Goal: Task Accomplishment & Management: Complete application form

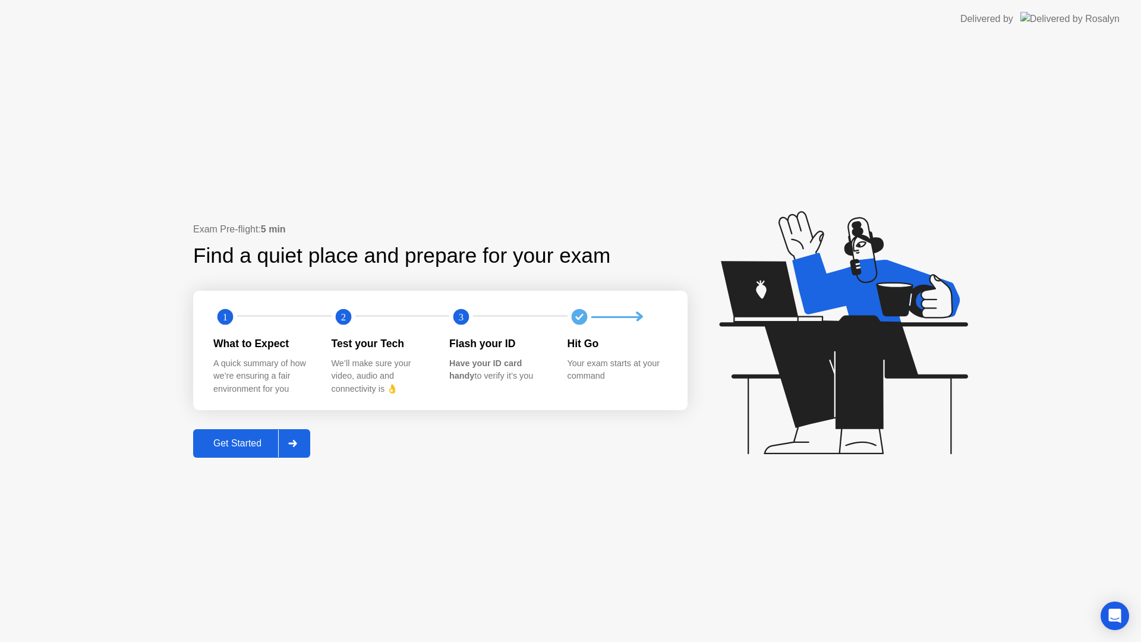
click at [223, 449] on div "Get Started" at bounding box center [237, 443] width 81 height 11
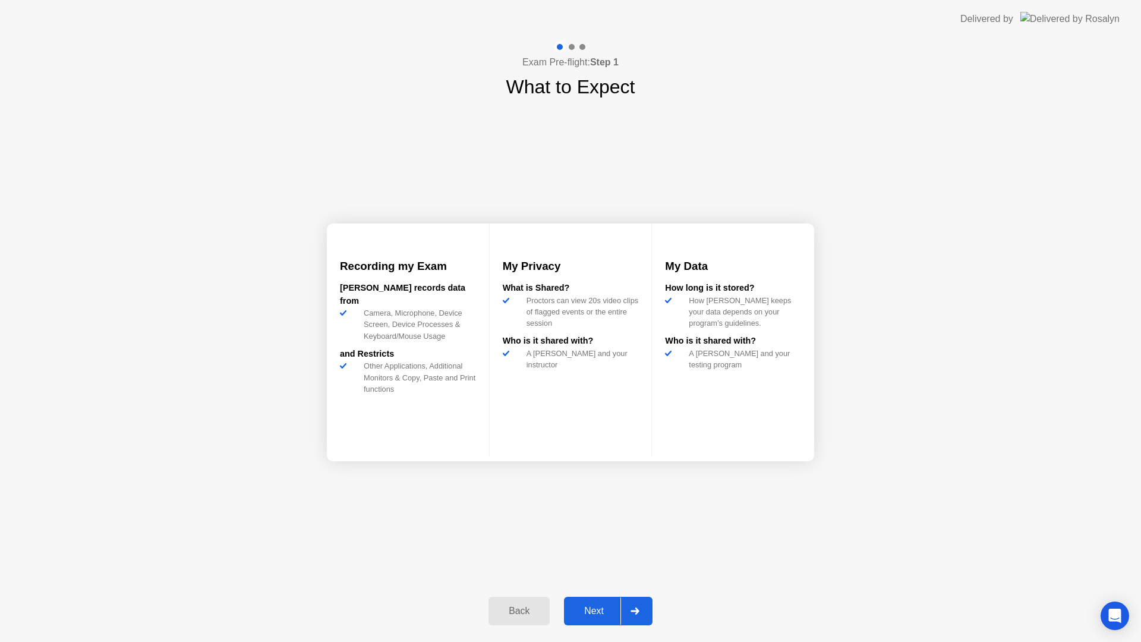
click at [605, 616] on div "Next" at bounding box center [594, 611] width 53 height 11
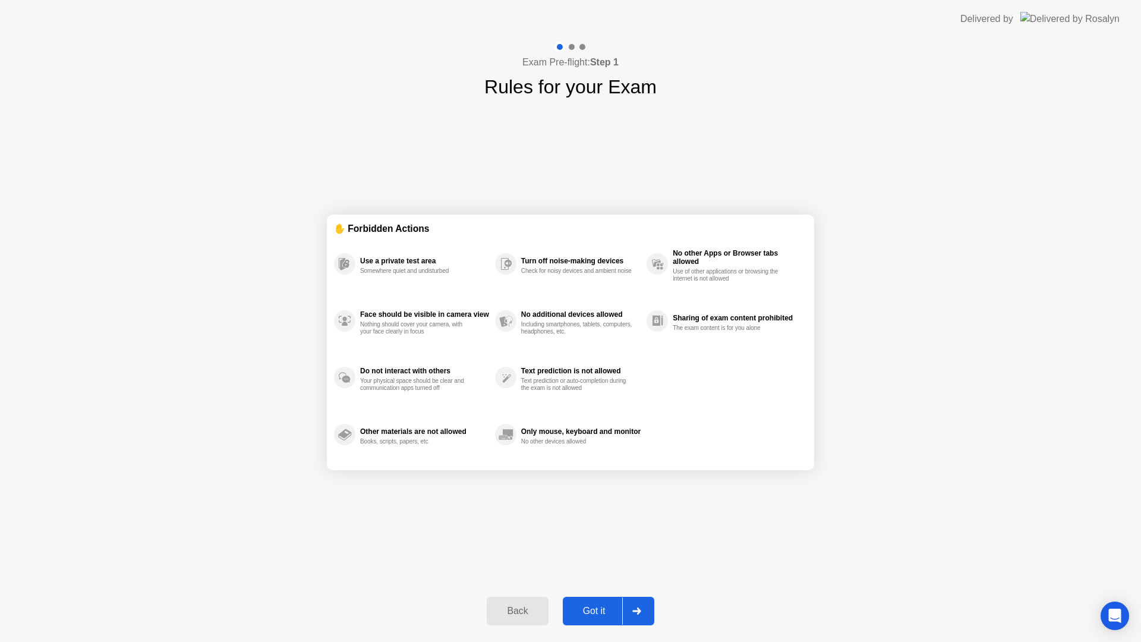
click at [599, 612] on div "Got it" at bounding box center [594, 611] width 56 height 11
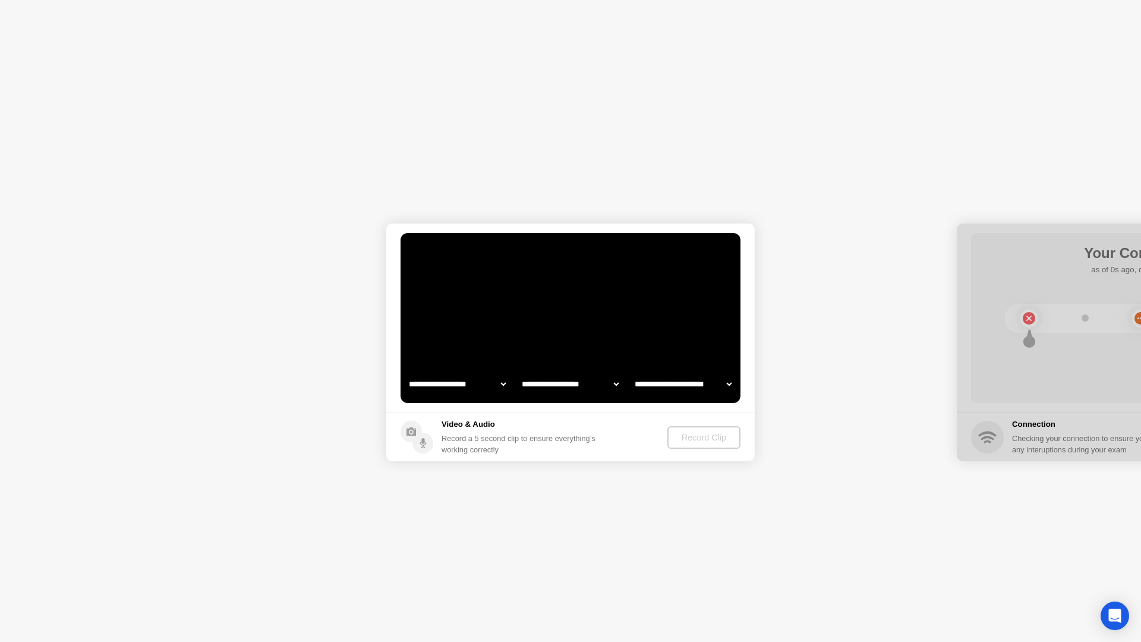
select select "**********"
select select "*******"
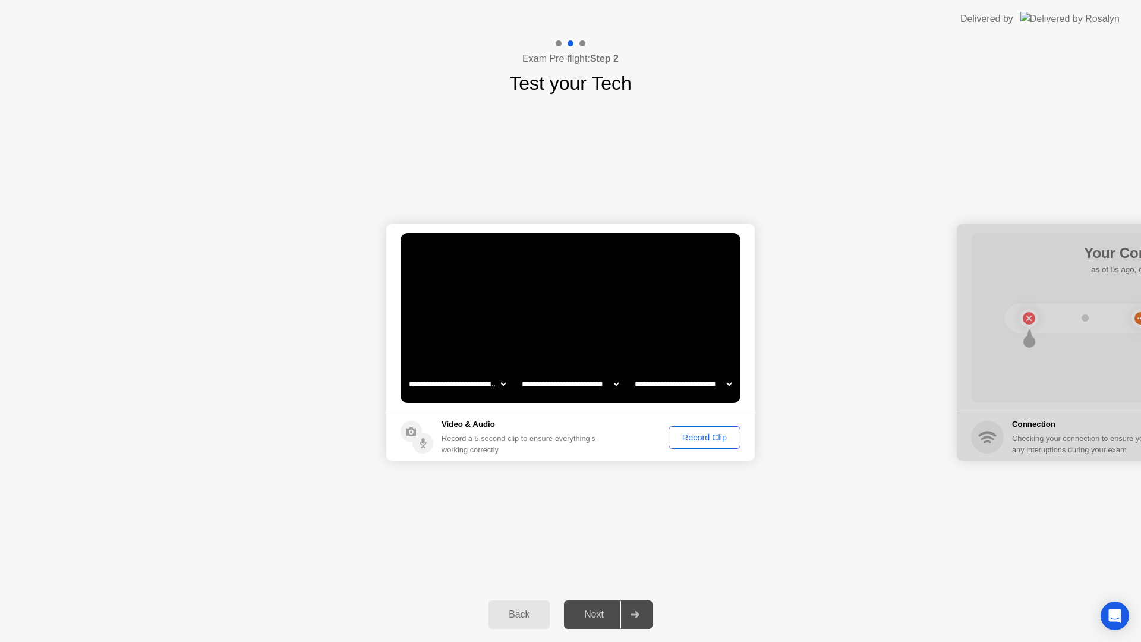
click at [599, 612] on div "Next" at bounding box center [594, 614] width 53 height 11
click at [693, 434] on div "Record Clip" at bounding box center [705, 438] width 64 height 10
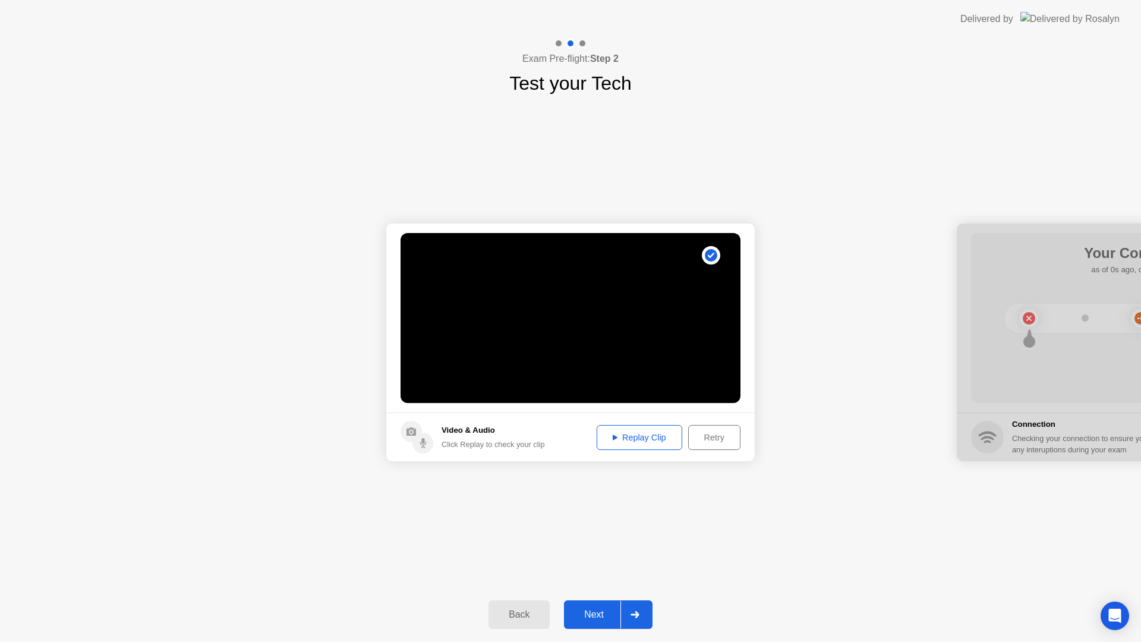
click at [585, 614] on div "Next" at bounding box center [594, 614] width 53 height 11
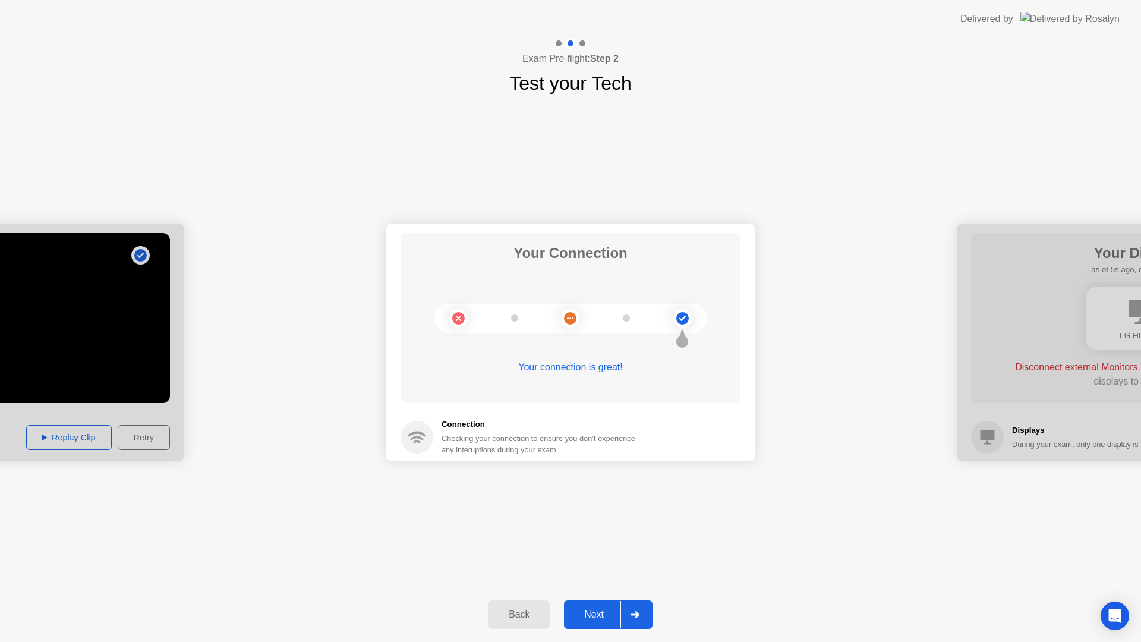
click at [590, 610] on div "Next" at bounding box center [594, 614] width 53 height 11
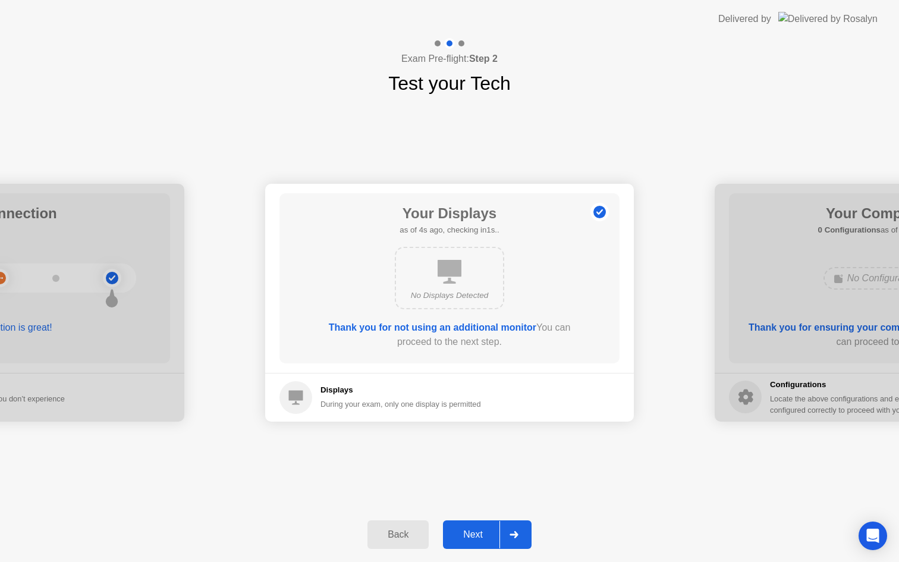
click at [472, 539] on div "Next" at bounding box center [472, 534] width 53 height 11
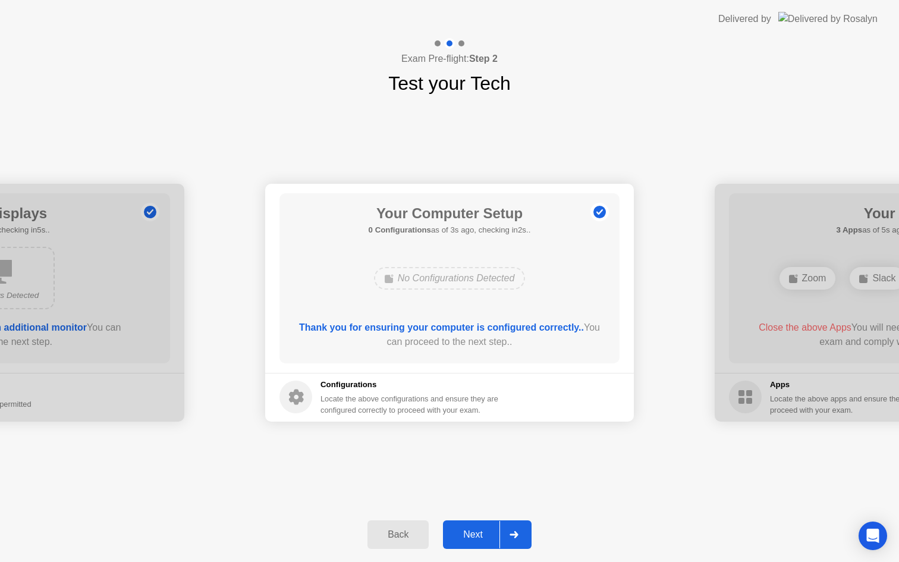
click at [470, 533] on div "Next" at bounding box center [472, 534] width 53 height 11
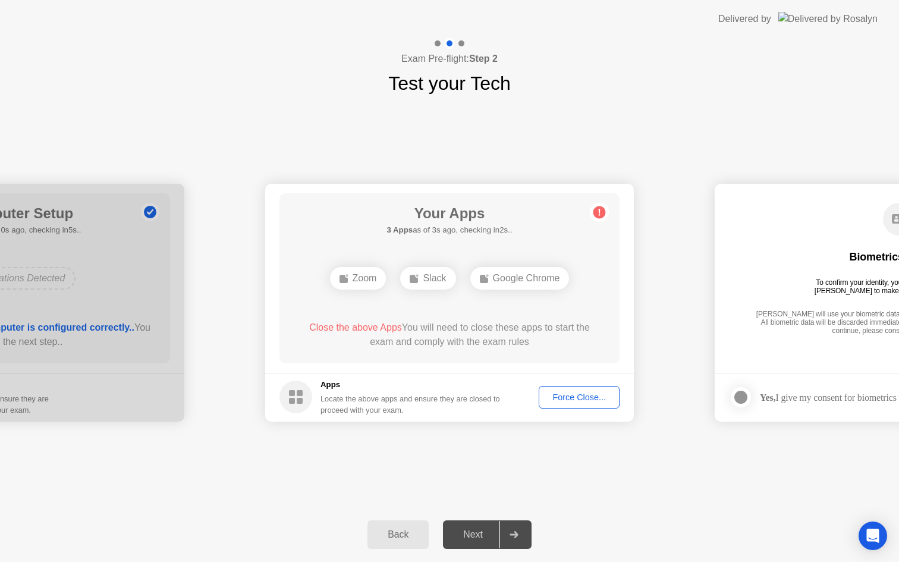
click at [611, 404] on button "Force Close..." at bounding box center [578, 397] width 81 height 23
click at [563, 401] on div "Force Close..." at bounding box center [579, 397] width 73 height 10
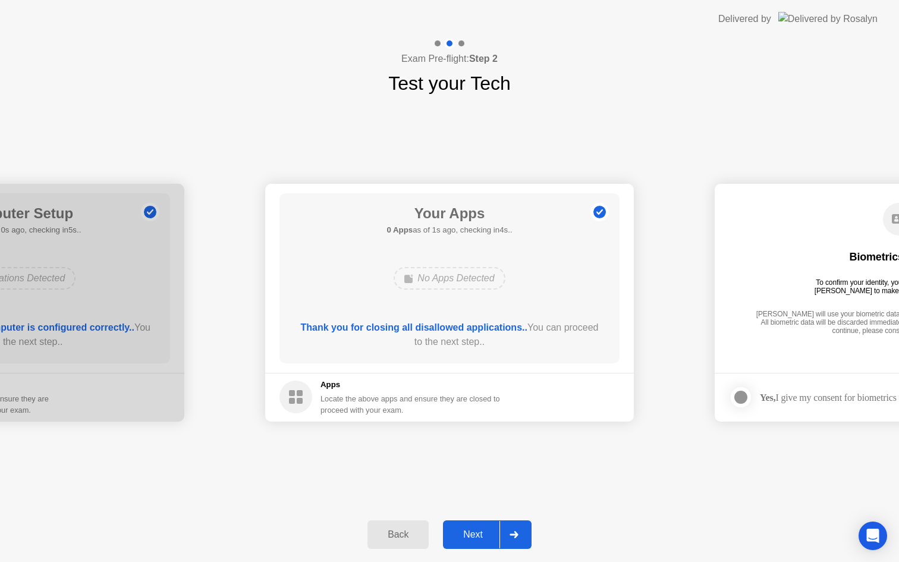
click at [470, 537] on div "Next" at bounding box center [472, 534] width 53 height 11
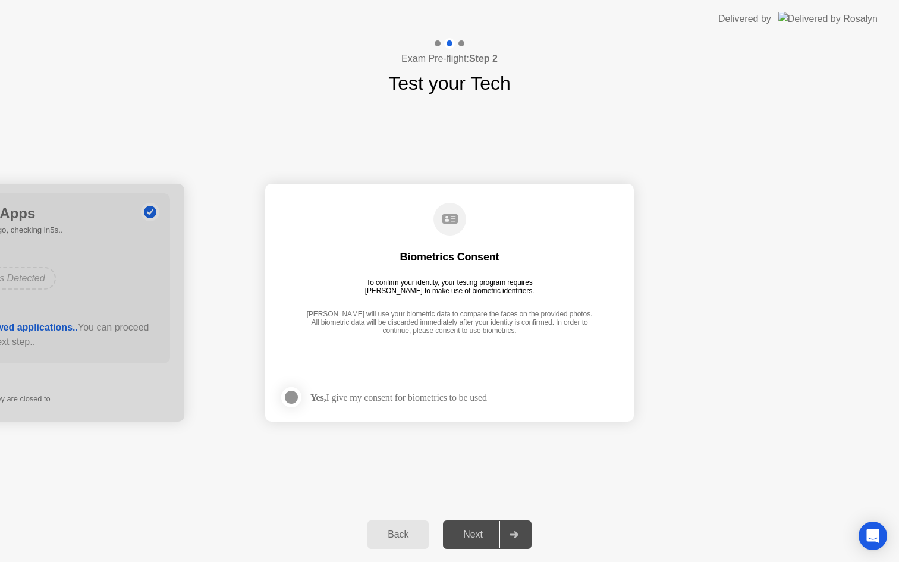
click at [470, 537] on div "Next" at bounding box center [472, 534] width 53 height 11
click at [301, 402] on label at bounding box center [294, 397] width 31 height 24
click at [481, 546] on button "Next" at bounding box center [487, 534] width 89 height 29
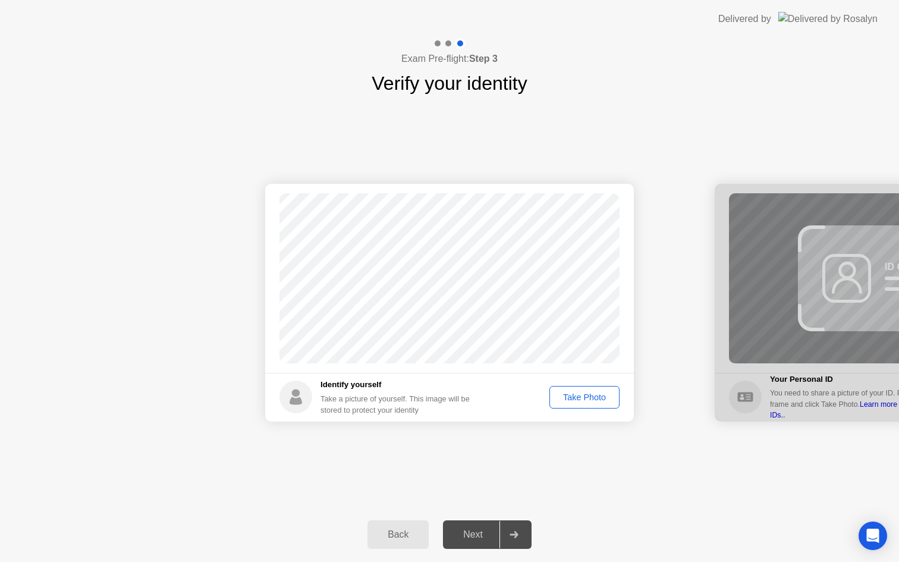
click at [579, 397] on div "Take Photo" at bounding box center [584, 397] width 62 height 10
click at [478, 533] on div "Next" at bounding box center [472, 534] width 53 height 11
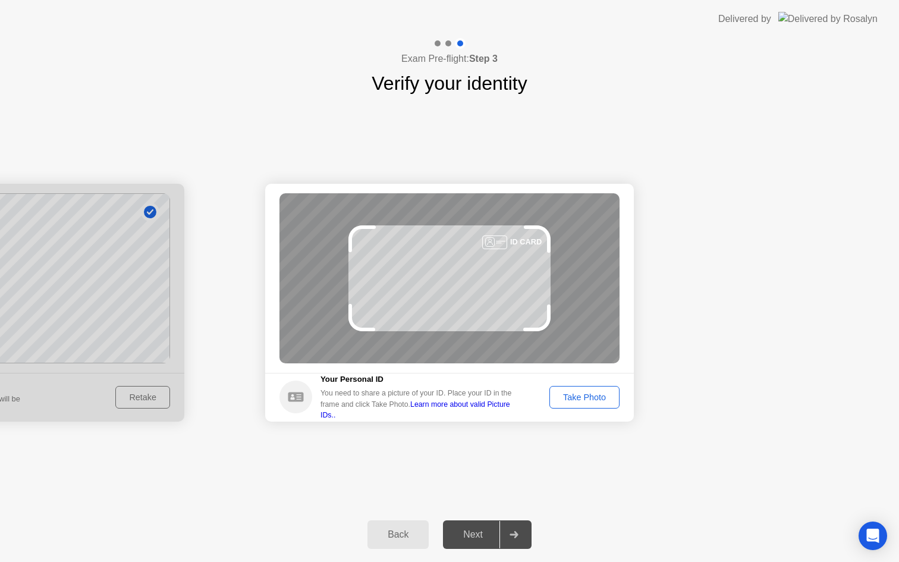
click at [591, 392] on div "Take Photo" at bounding box center [584, 397] width 62 height 10
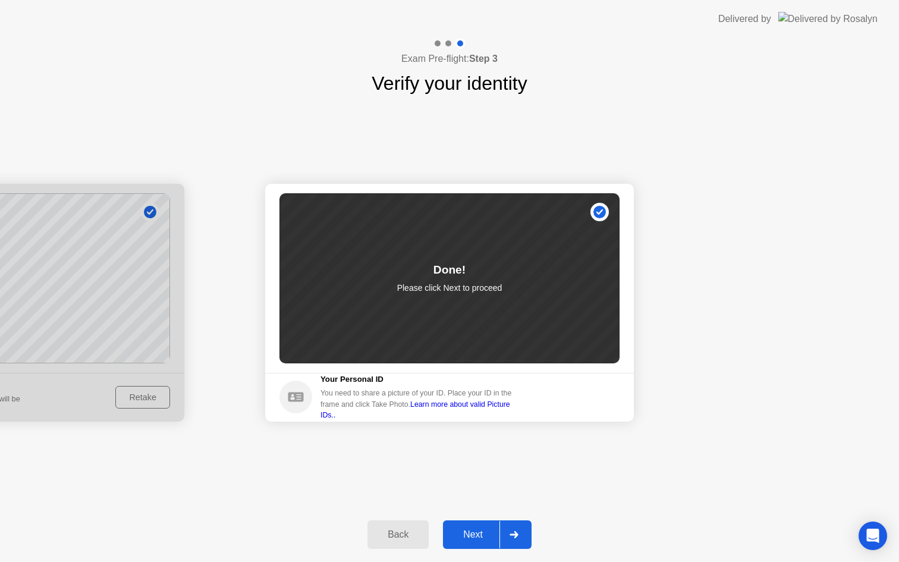
click at [474, 535] on div "Next" at bounding box center [472, 534] width 53 height 11
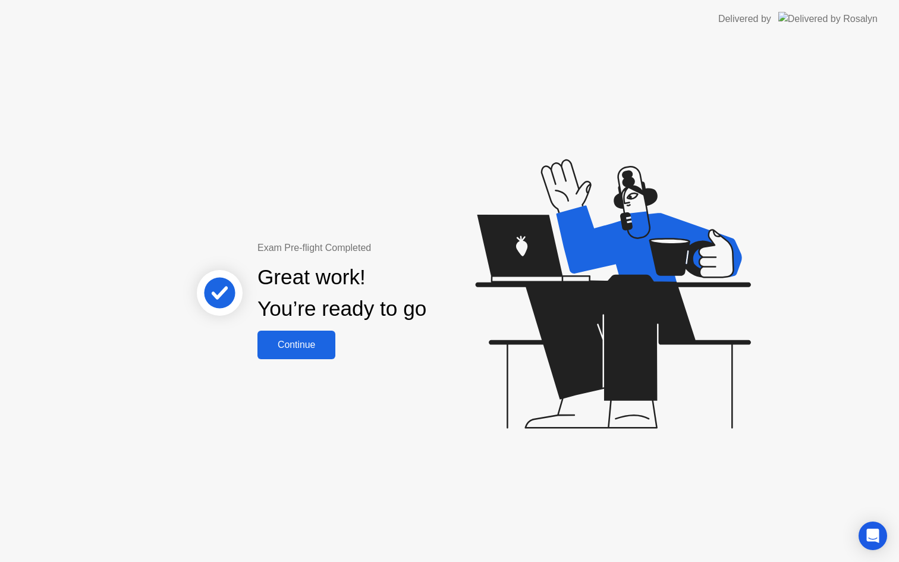
click at [275, 346] on div "Continue" at bounding box center [296, 344] width 71 height 11
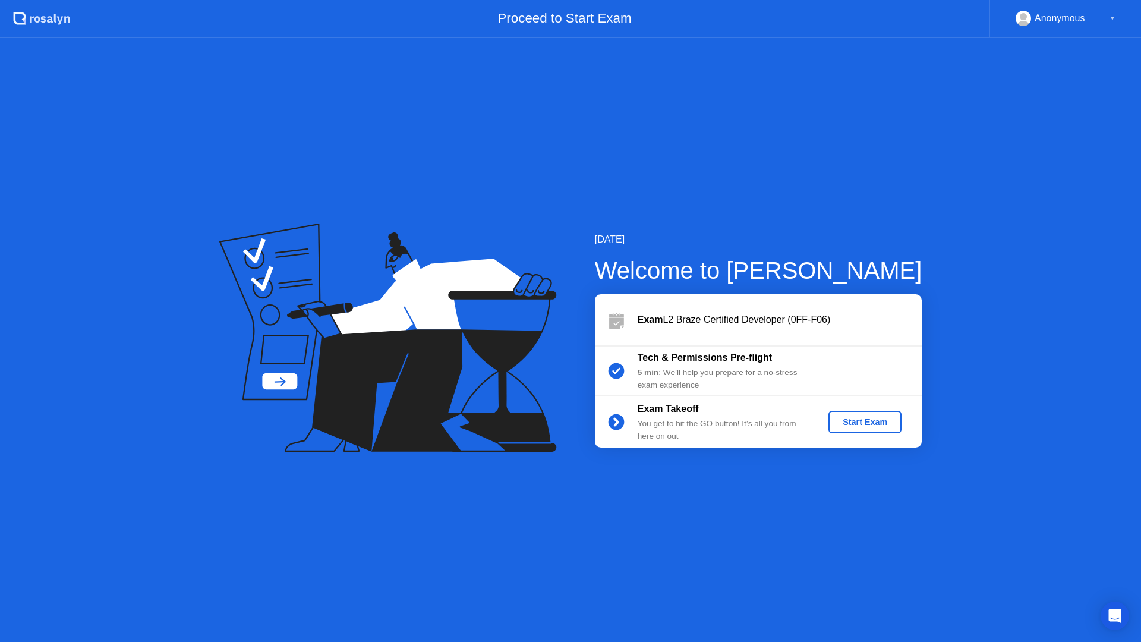
click at [871, 418] on div "Start Exam" at bounding box center [865, 422] width 64 height 10
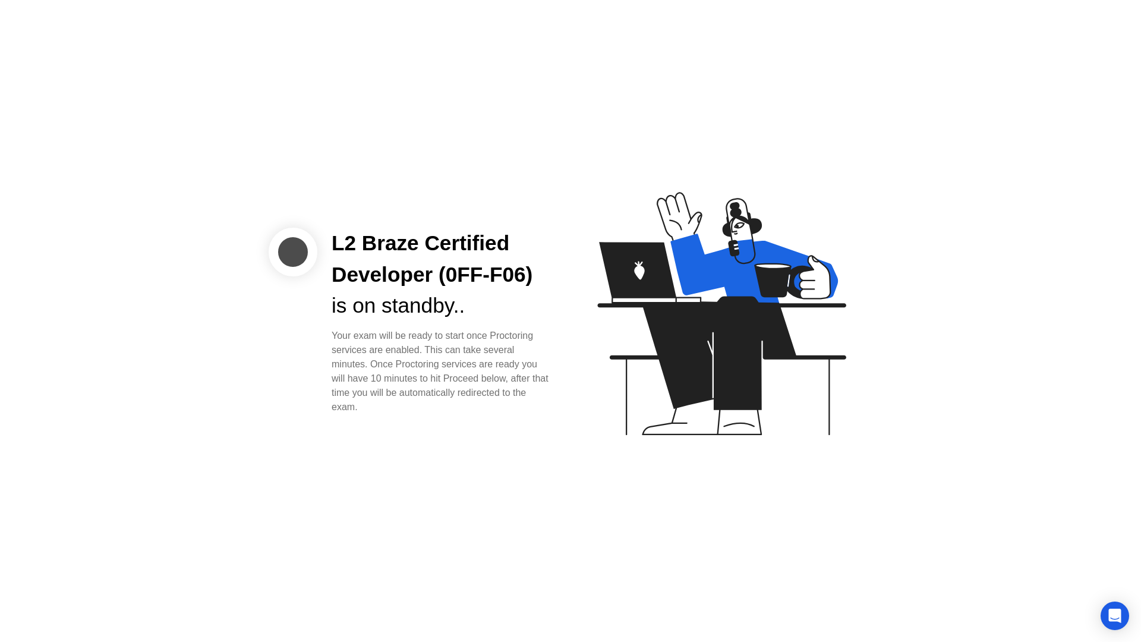
click at [512, 451] on div "L2 Braze Certified Developer (0FF-F06) is on standby.. Your exam will be ready …" at bounding box center [570, 321] width 1141 height 642
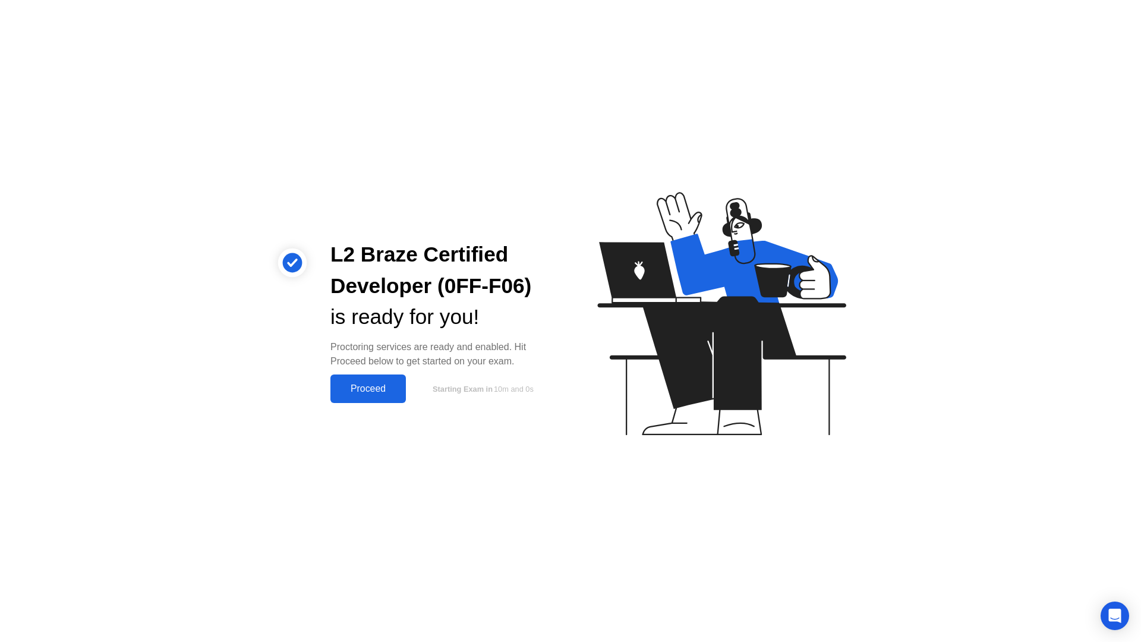
click at [367, 392] on div "Proceed" at bounding box center [368, 388] width 68 height 11
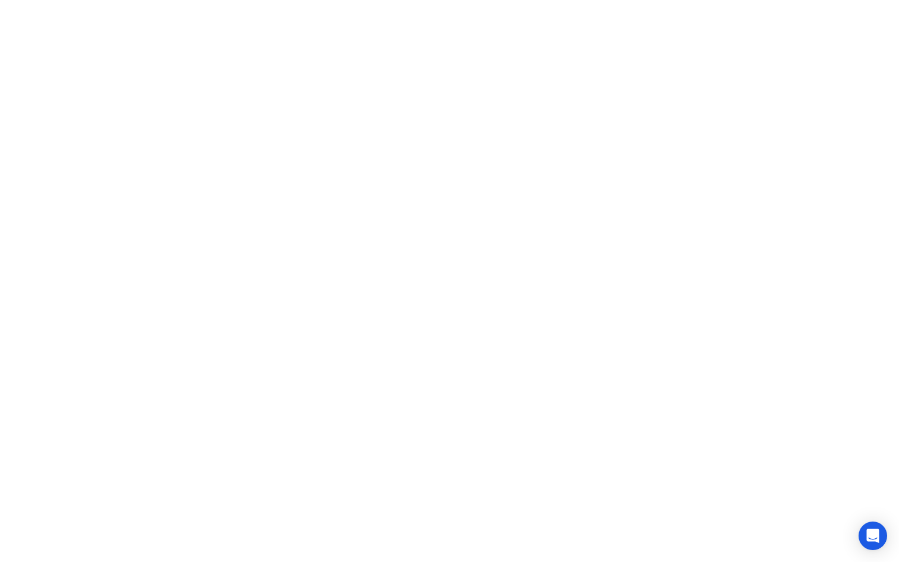
click div "Continue"
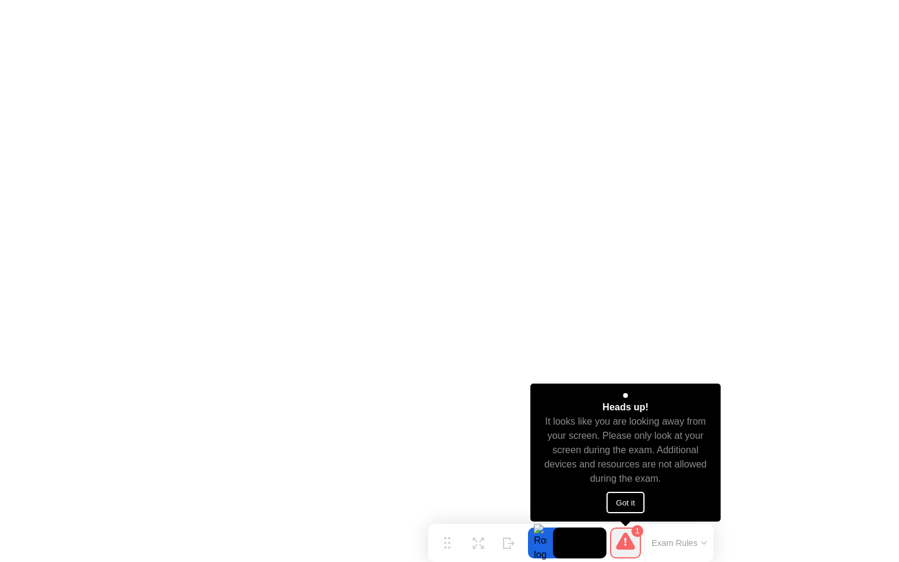
click at [627, 505] on button "Got it" at bounding box center [625, 502] width 38 height 21
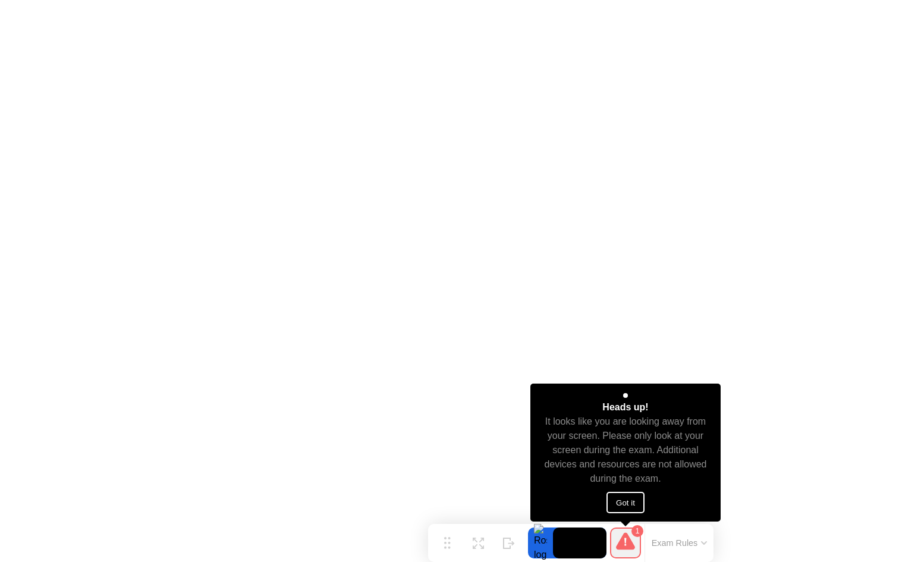
click at [628, 504] on button "Got it" at bounding box center [625, 502] width 38 height 21
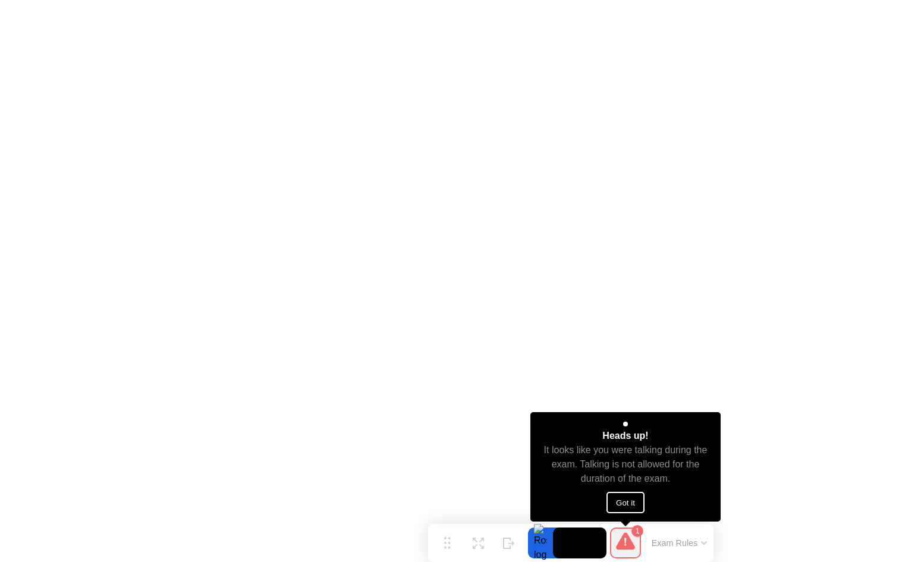
click at [622, 504] on button "Got it" at bounding box center [625, 502] width 38 height 21
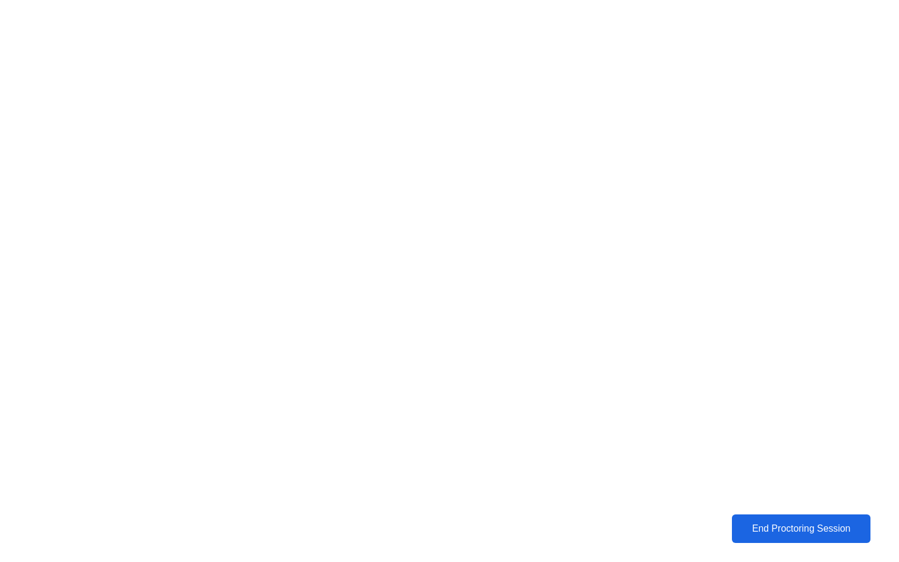
click at [752, 528] on div "End Proctoring Session" at bounding box center [801, 528] width 144 height 12
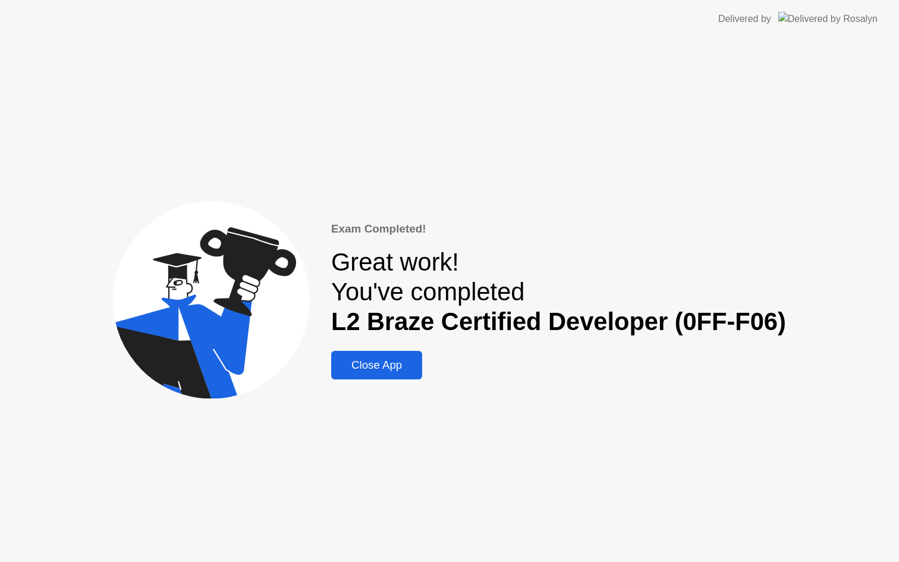
click at [388, 358] on div "Close App" at bounding box center [377, 364] width 84 height 13
